Goal: Task Accomplishment & Management: Use online tool/utility

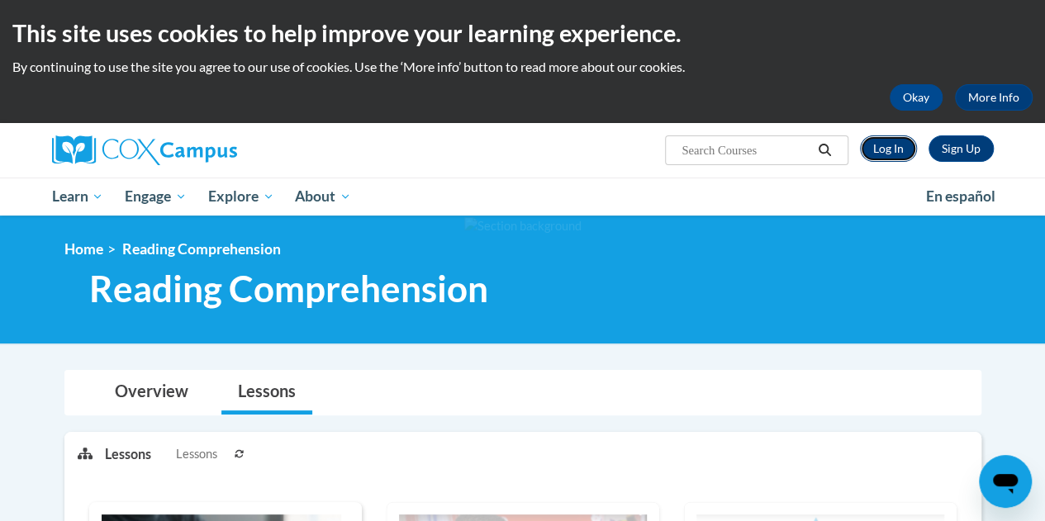
click at [891, 154] on link "Log In" at bounding box center [888, 149] width 57 height 26
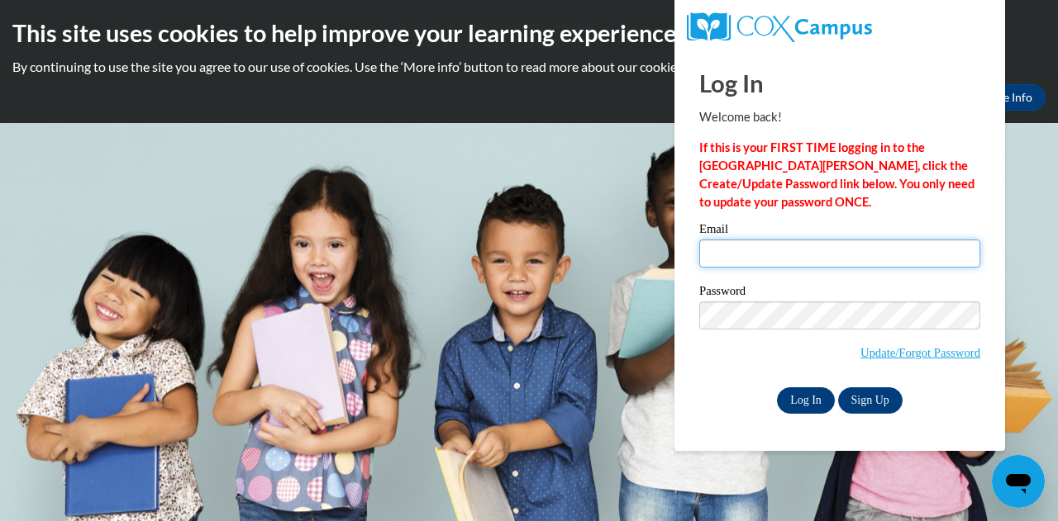
type input "fettigc2042@my.uwstout.edu"
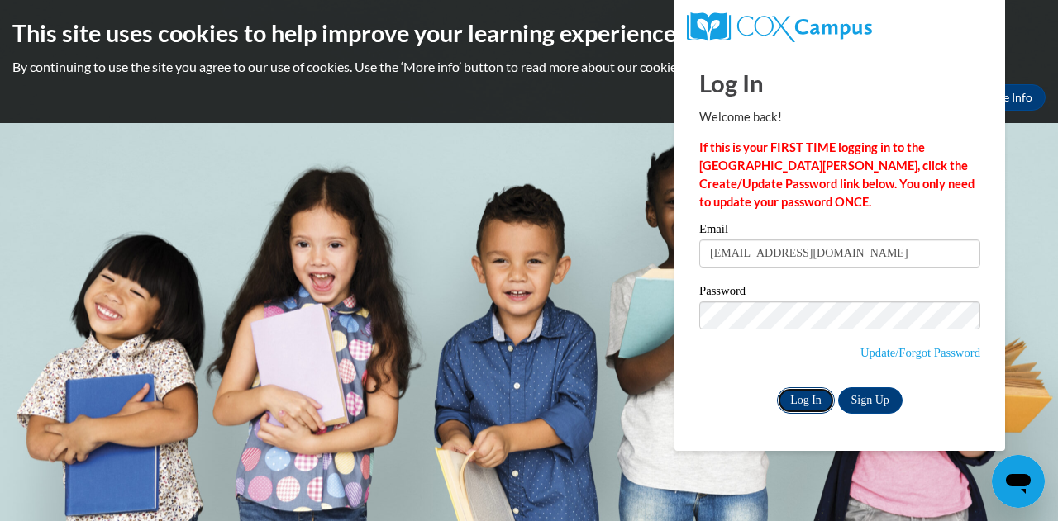
click at [806, 393] on input "Log In" at bounding box center [806, 401] width 58 height 26
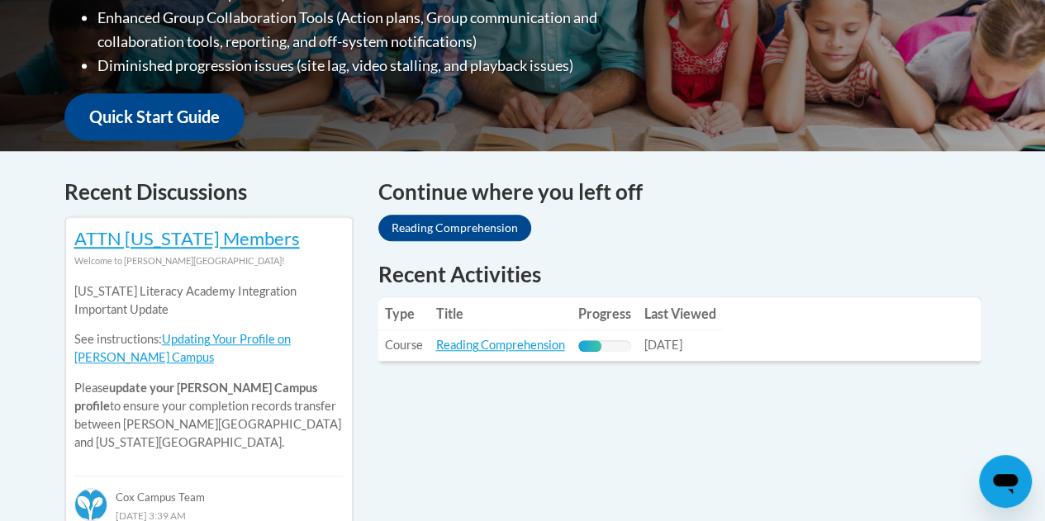
scroll to position [547, 0]
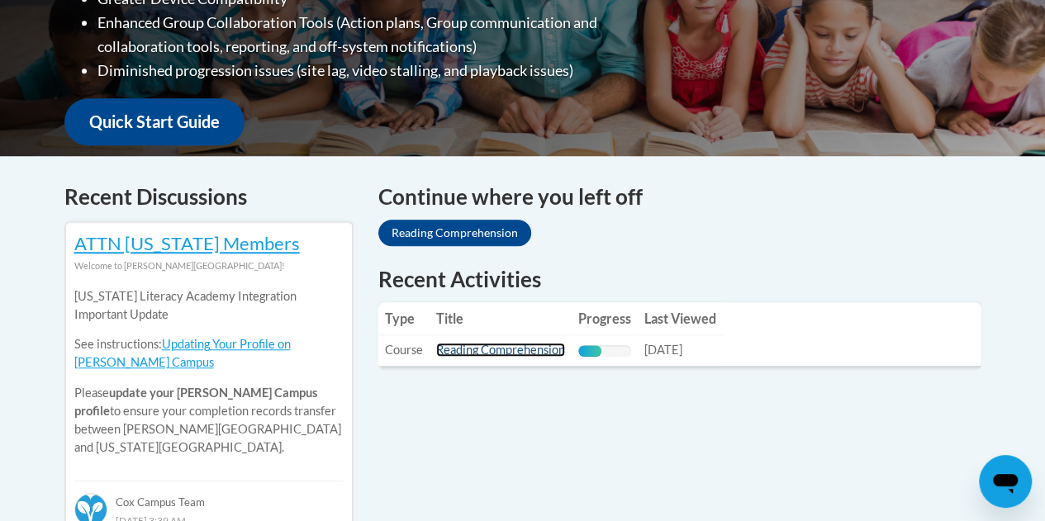
click at [516, 348] on link "Reading Comprehension" at bounding box center [500, 350] width 129 height 14
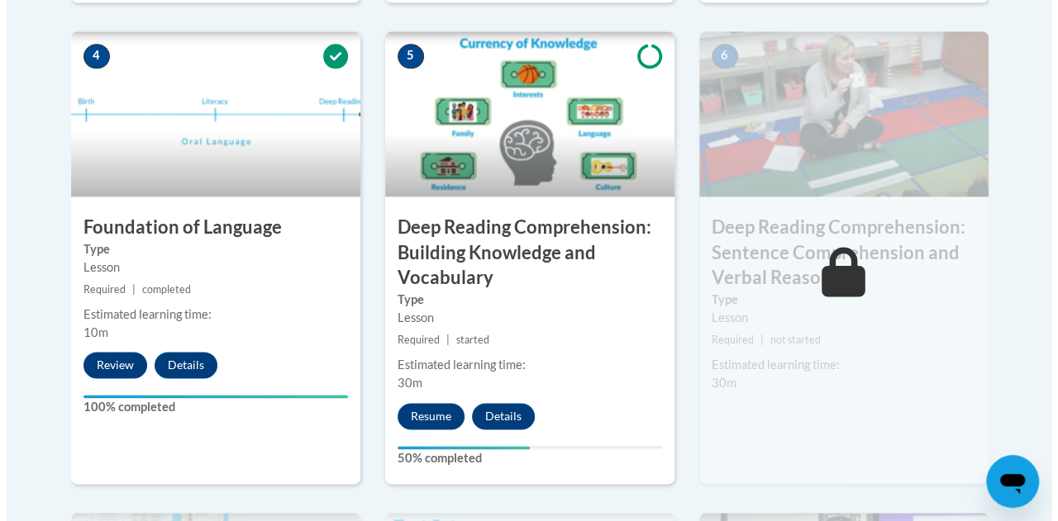
scroll to position [980, 0]
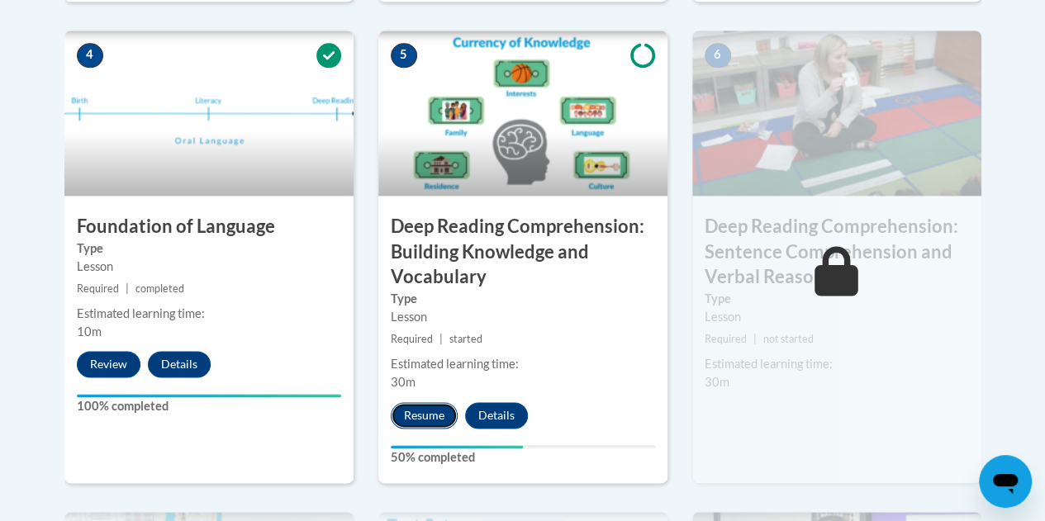
click at [430, 421] on button "Resume" at bounding box center [424, 415] width 67 height 26
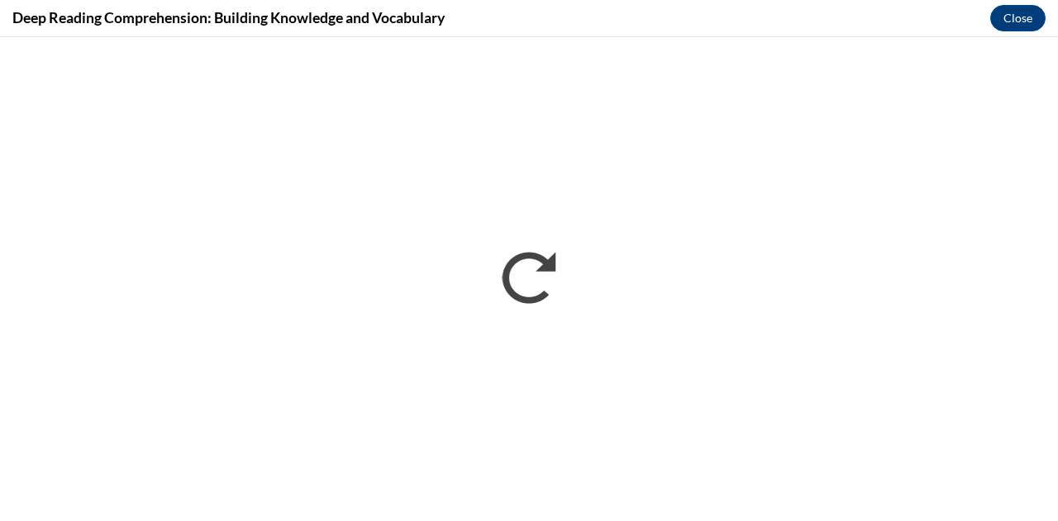
scroll to position [0, 0]
